Goal: Transaction & Acquisition: Purchase product/service

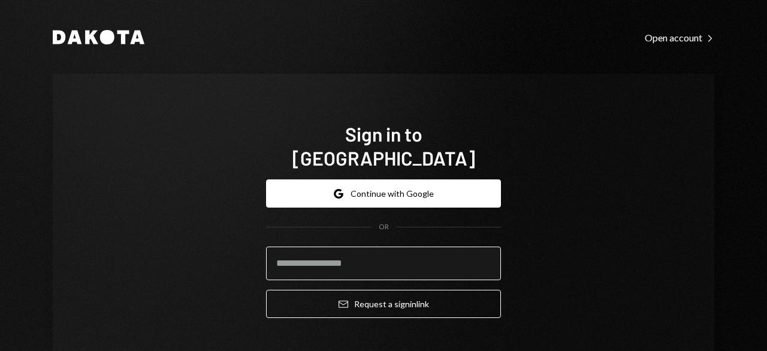
click at [337, 246] on input "email" at bounding box center [383, 263] width 235 height 34
type input "**********"
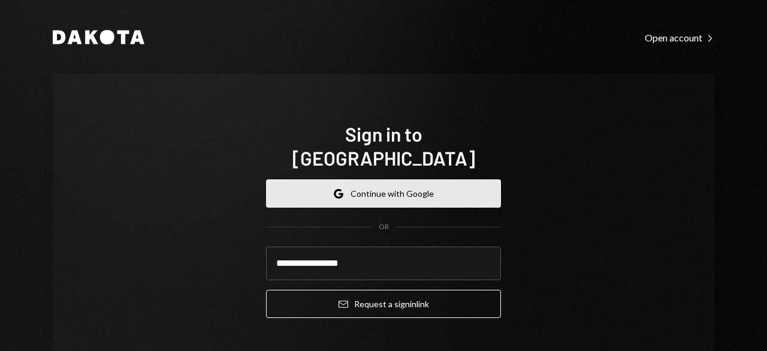
click at [405, 179] on button "Google Continue with Google" at bounding box center [383, 193] width 235 height 28
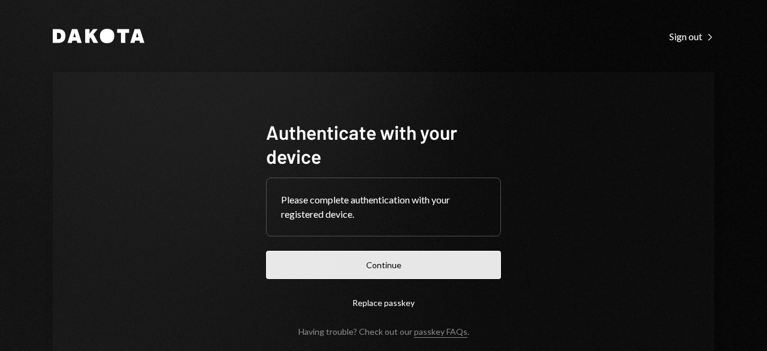
click at [393, 263] on button "Continue" at bounding box center [383, 265] width 235 height 28
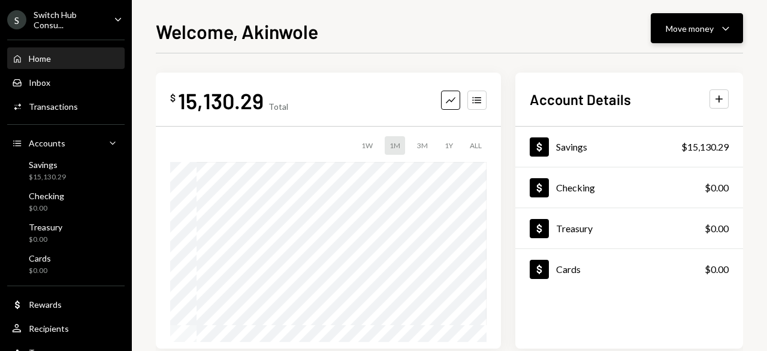
click at [718, 26] on div "Move money Caret Down" at bounding box center [697, 28] width 62 height 14
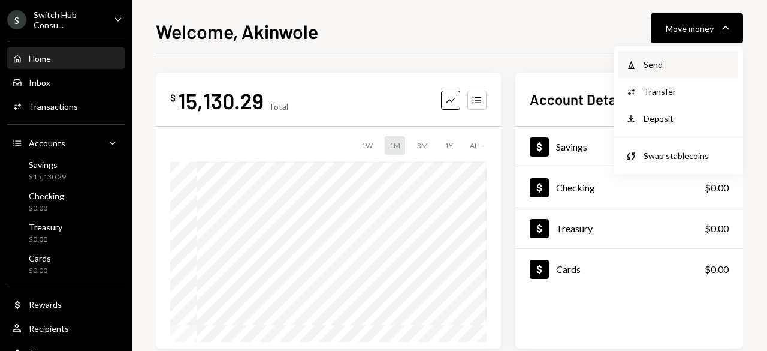
click at [661, 63] on div "Send" at bounding box center [688, 64] width 88 height 13
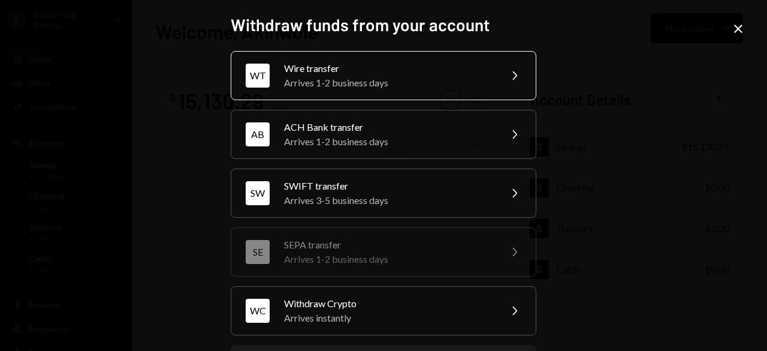
click at [416, 73] on div "Wire transfer" at bounding box center [388, 68] width 209 height 14
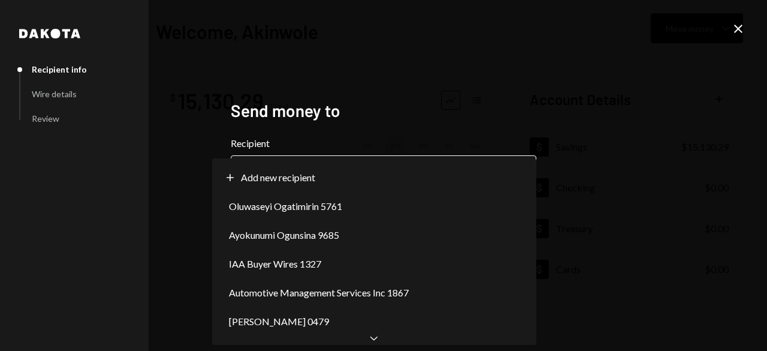
click at [486, 179] on body "**********" at bounding box center [383, 175] width 767 height 351
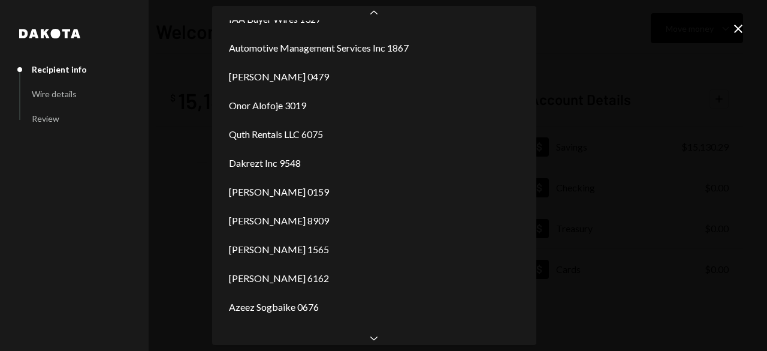
scroll to position [193, 0]
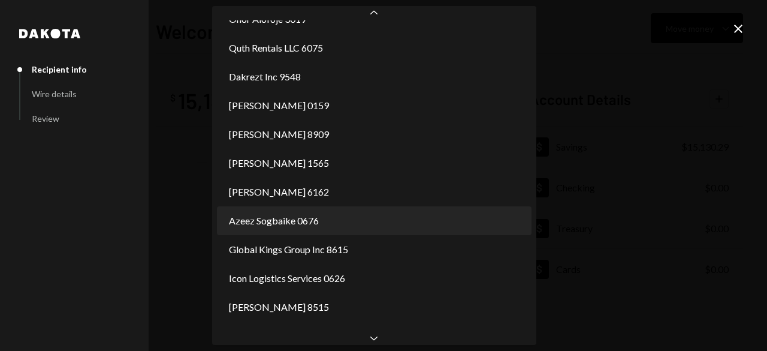
select select "**********"
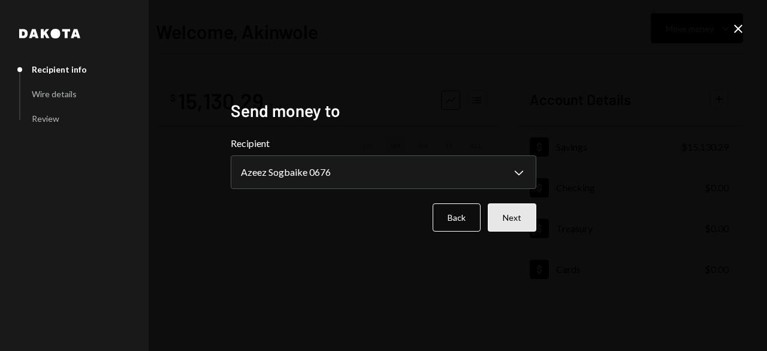
click at [520, 216] on button "Next" at bounding box center [512, 217] width 49 height 28
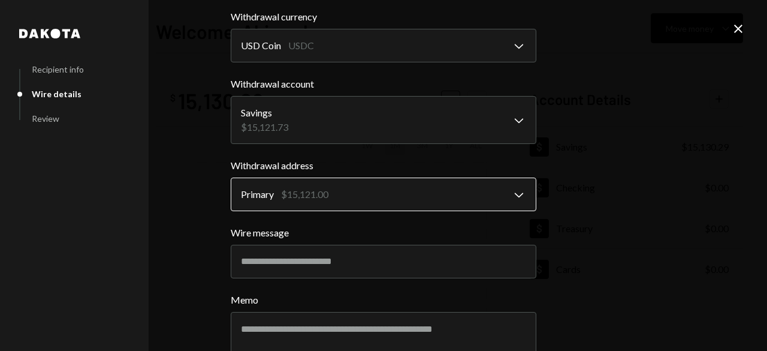
scroll to position [60, 0]
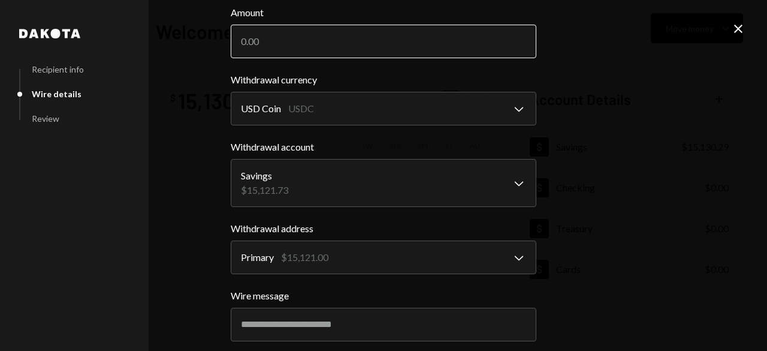
click at [281, 44] on input "Amount" at bounding box center [384, 42] width 306 height 34
type input "15000"
click at [203, 110] on div "**********" at bounding box center [383, 175] width 767 height 351
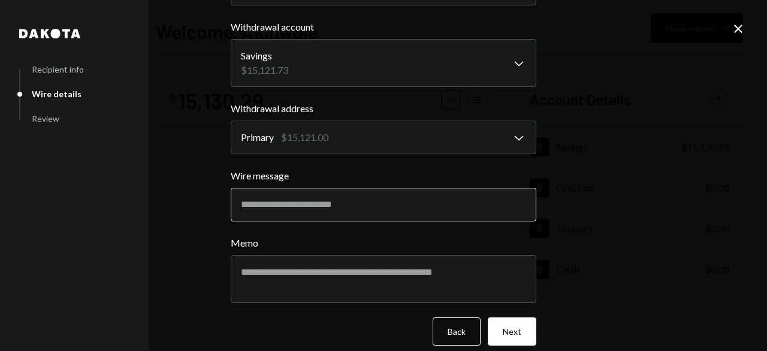
scroll to position [192, 0]
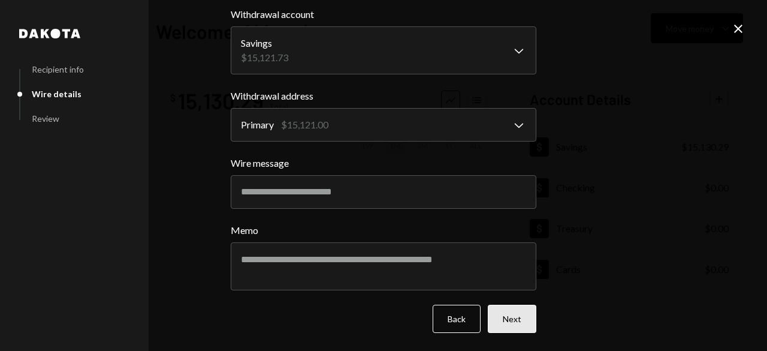
click at [506, 319] on button "Next" at bounding box center [512, 319] width 49 height 28
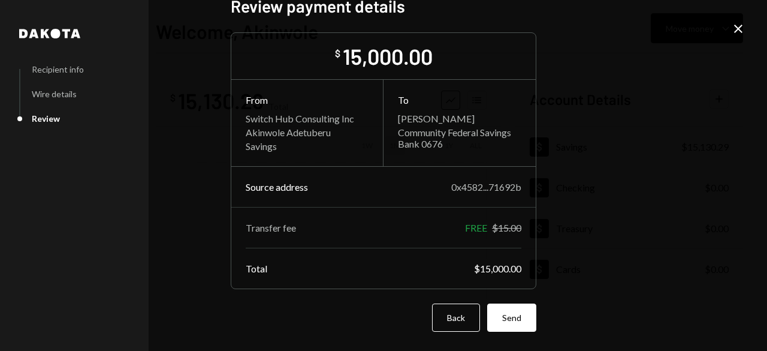
scroll to position [18, 0]
click at [511, 316] on button "Send" at bounding box center [511, 318] width 49 height 28
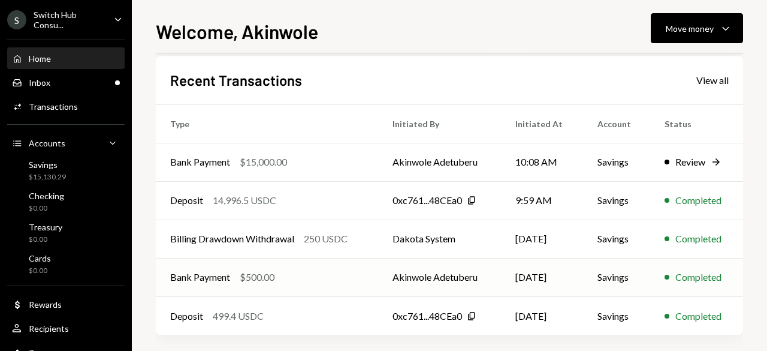
scroll to position [314, 0]
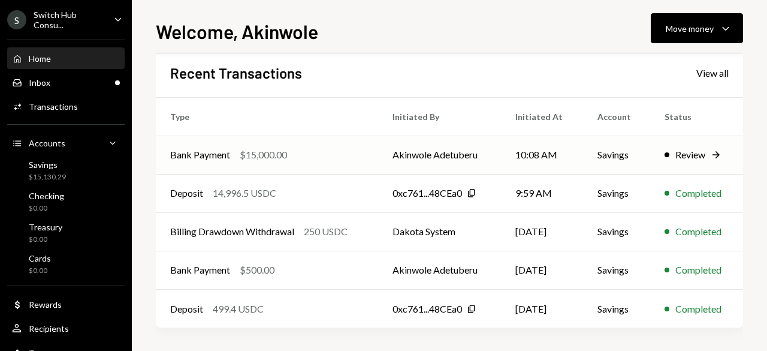
click at [698, 158] on div "Review" at bounding box center [691, 154] width 30 height 14
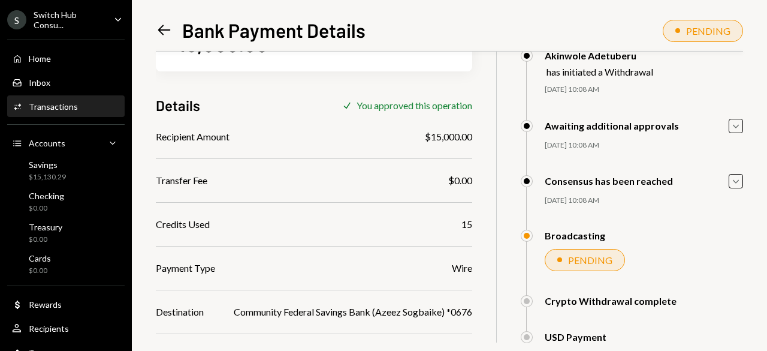
scroll to position [115, 0]
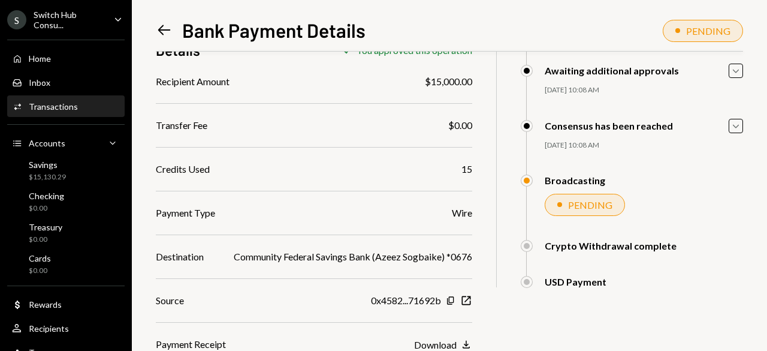
click at [451, 346] on div "Download" at bounding box center [435, 344] width 43 height 11
